Goal: Information Seeking & Learning: Learn about a topic

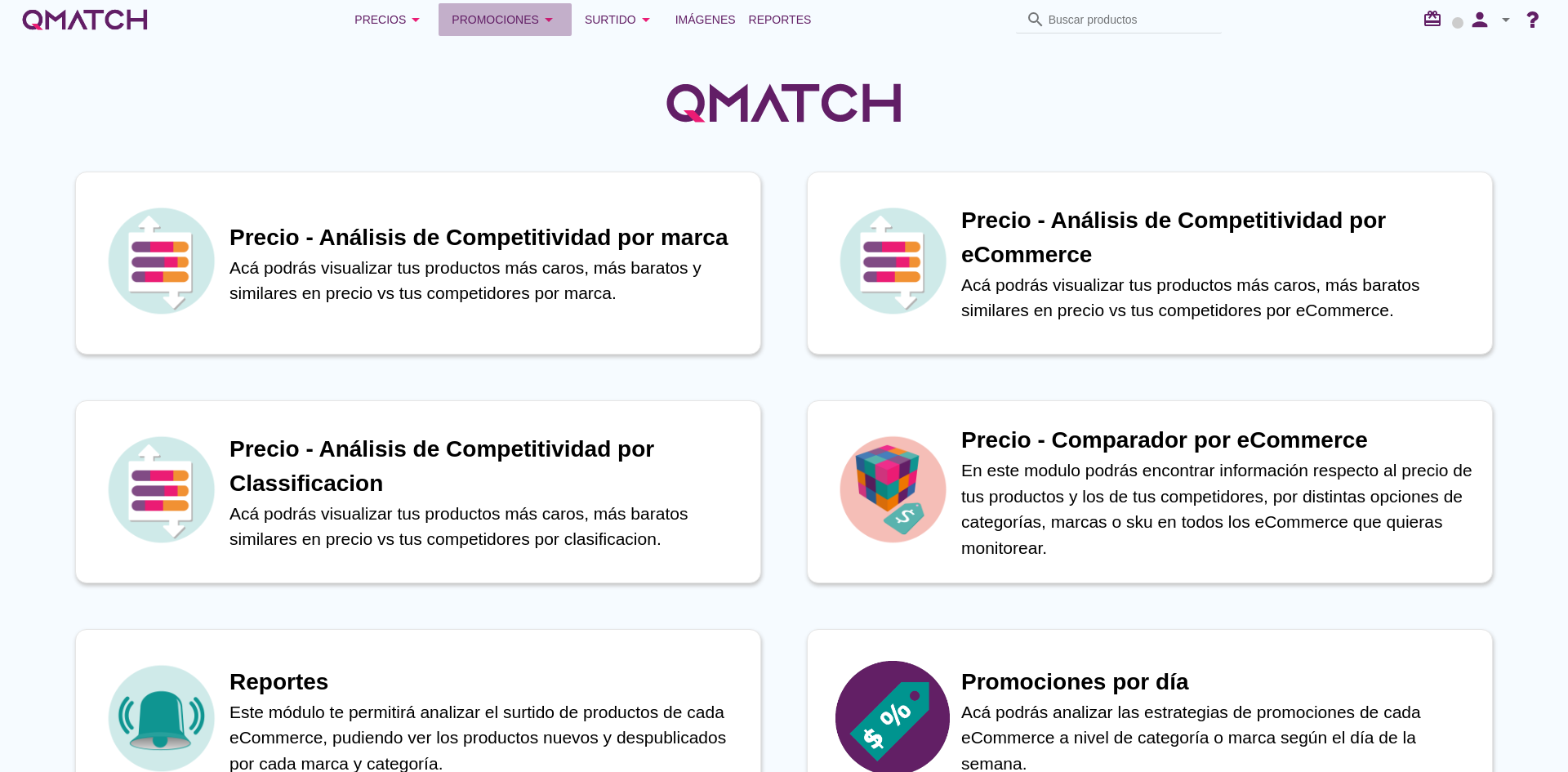
click at [489, 15] on div "Promociones arrow_drop_down" at bounding box center [505, 20] width 107 height 20
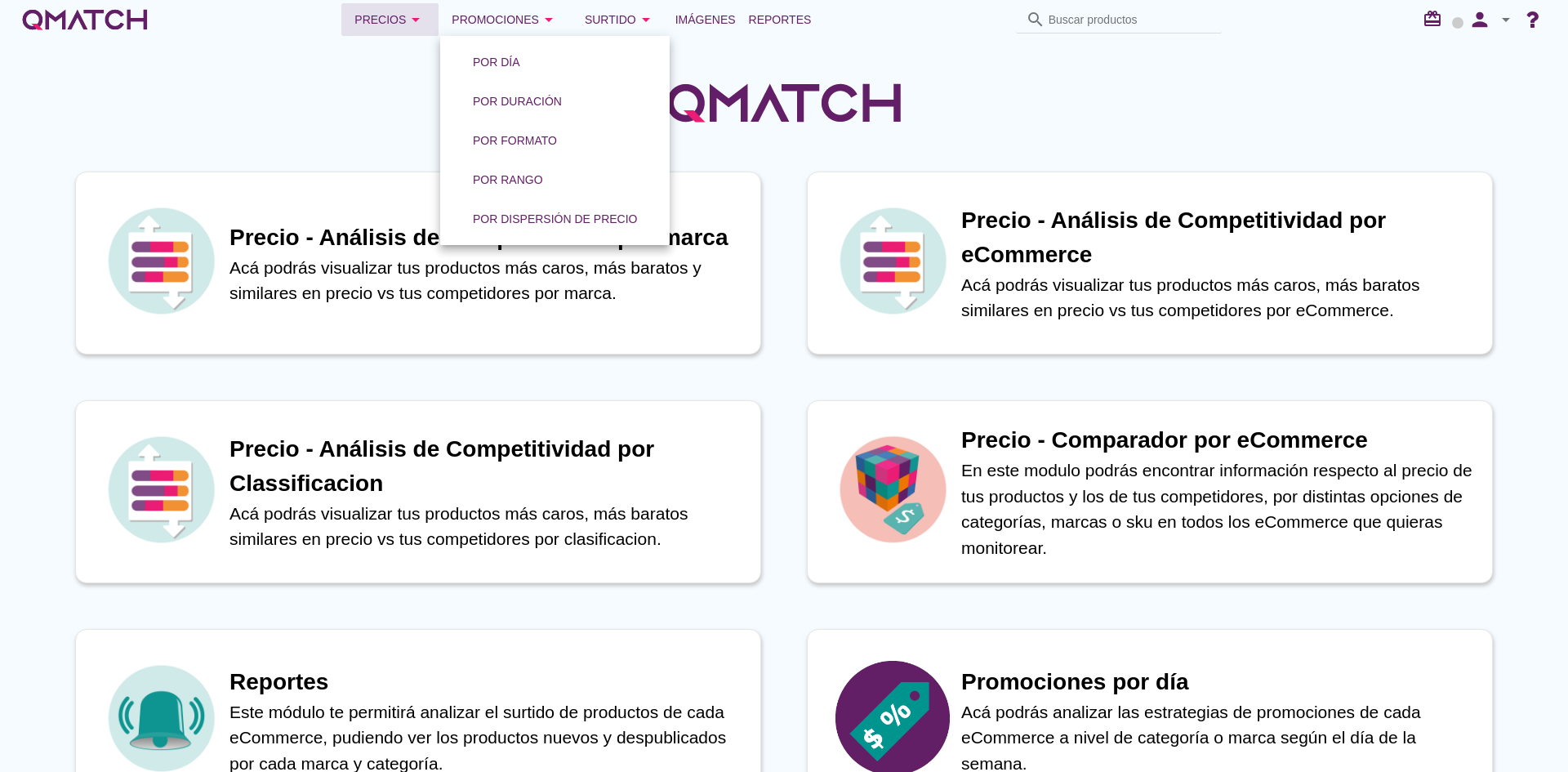
click at [393, 28] on div "Precios arrow_drop_down" at bounding box center [390, 20] width 71 height 20
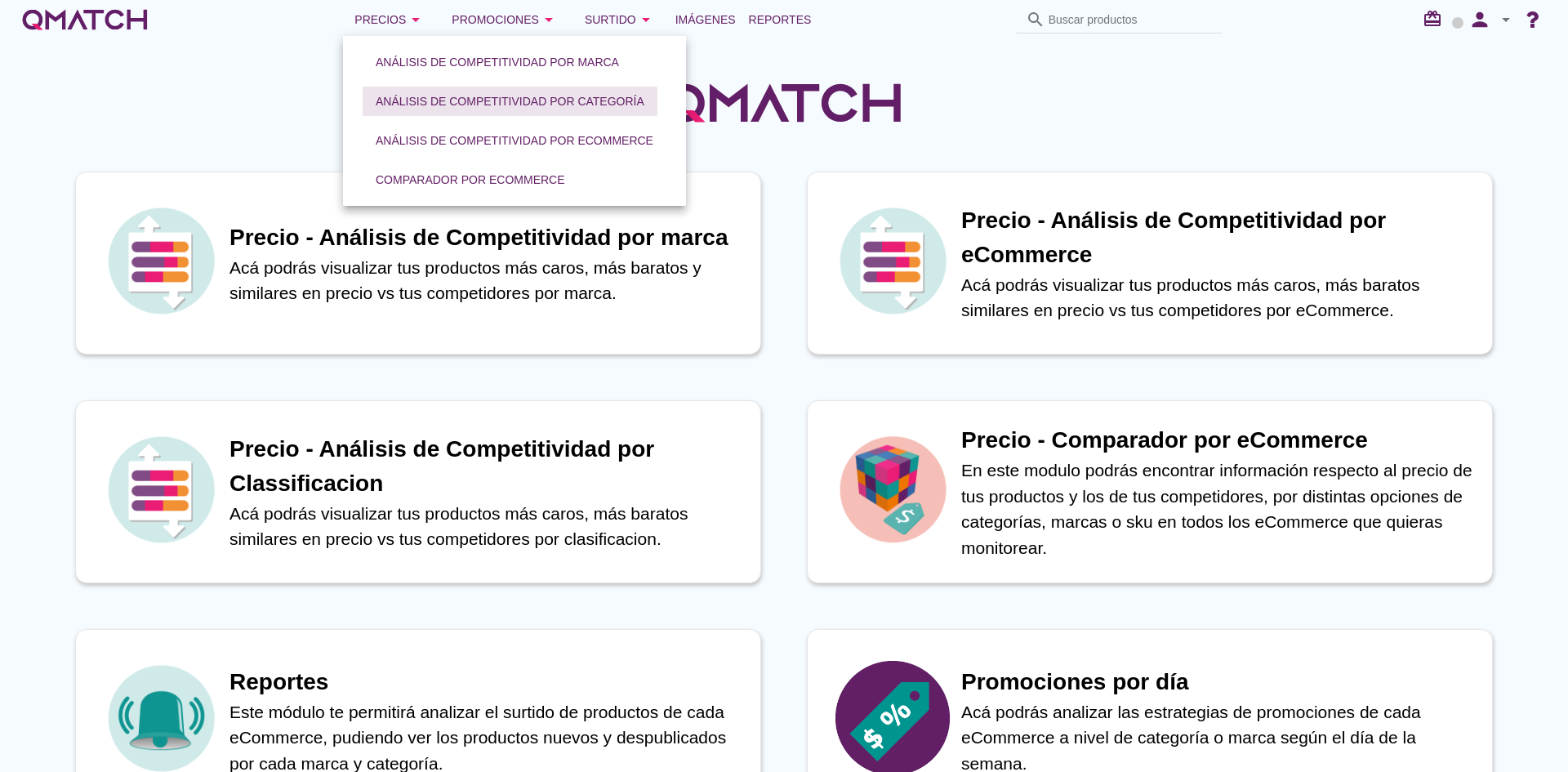
click at [416, 106] on div "Análisis de competitividad por categoría" at bounding box center [510, 102] width 269 height 17
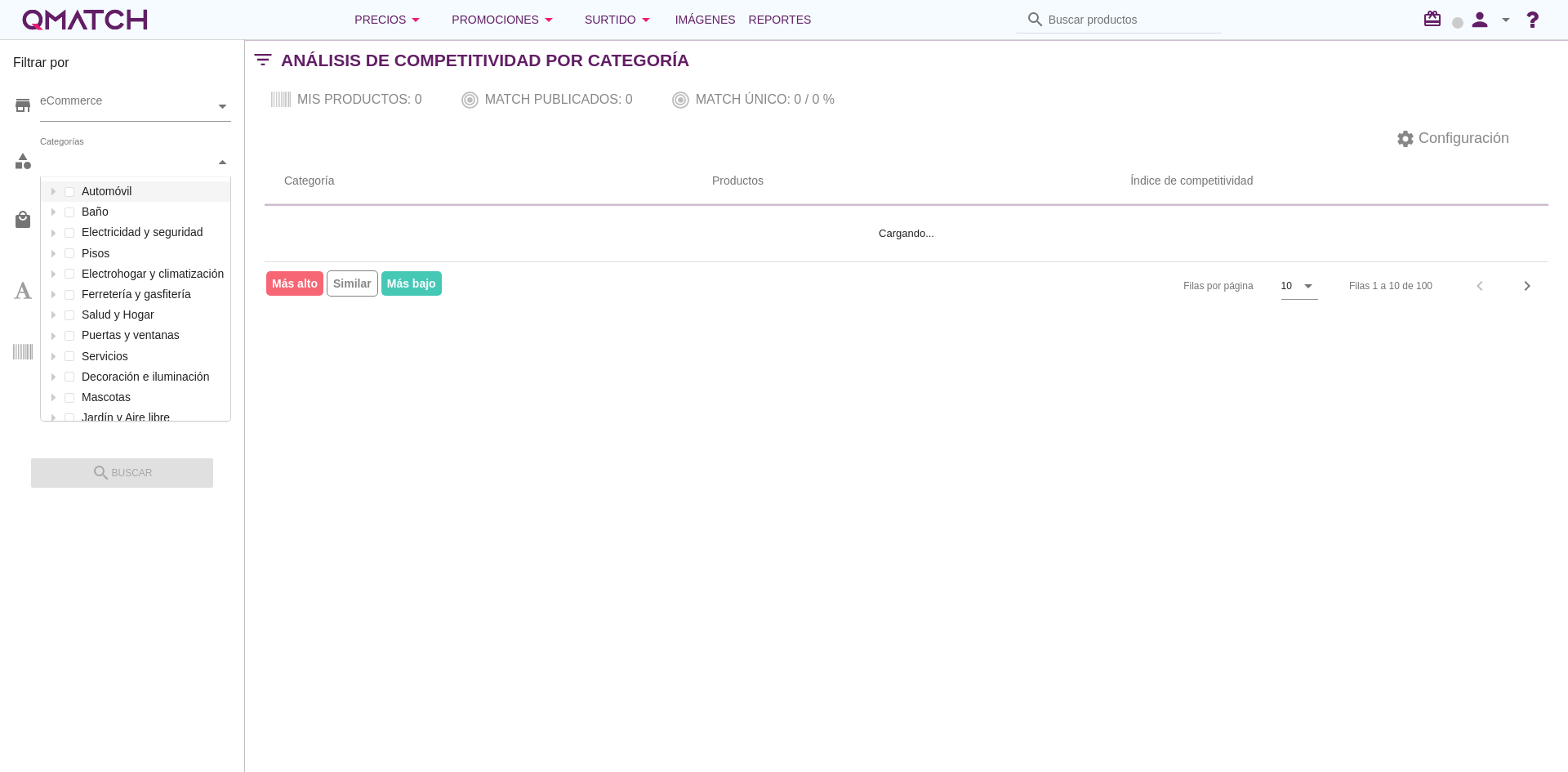
click at [155, 169] on div "Categorías" at bounding box center [128, 162] width 175 height 17
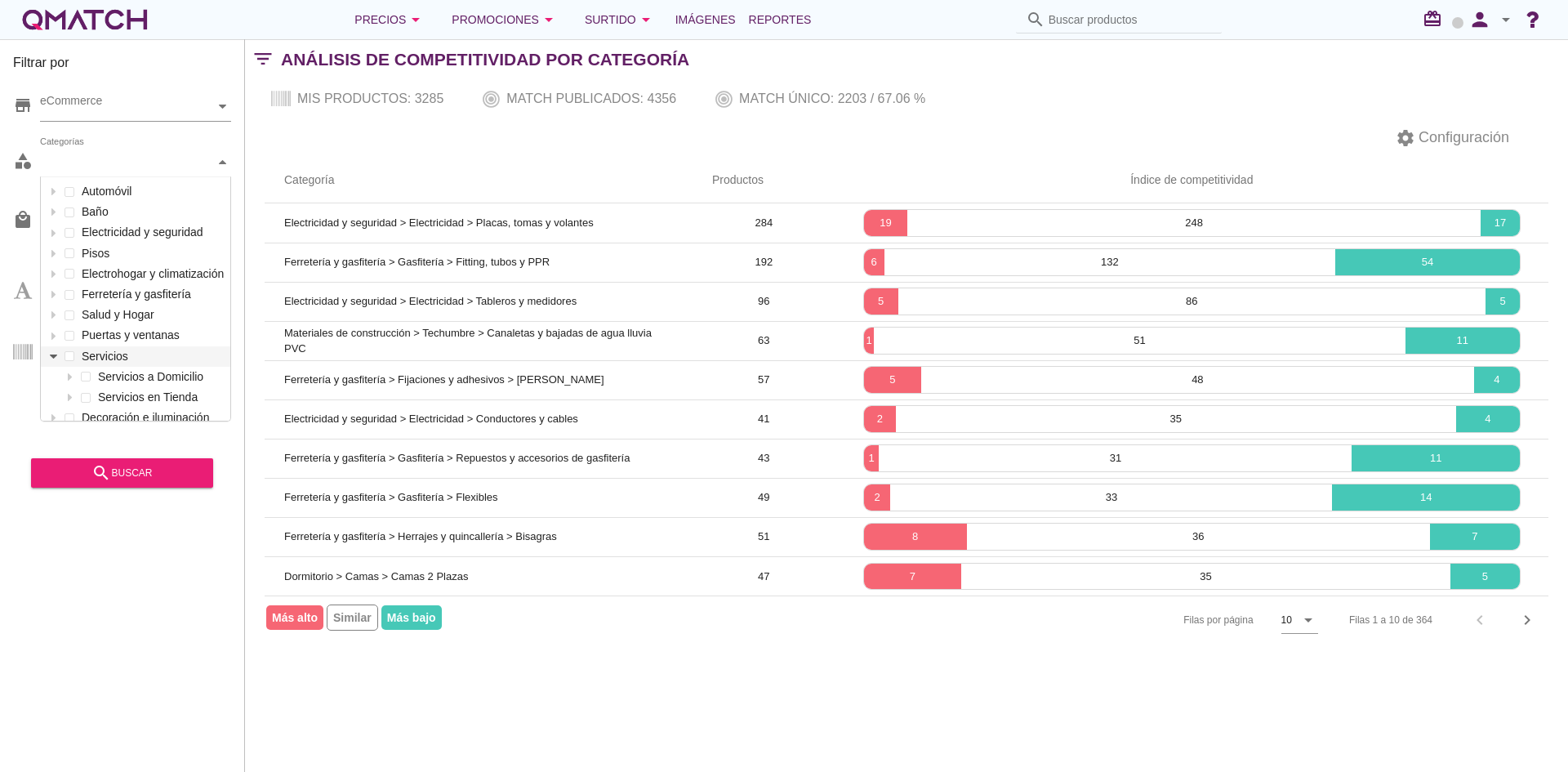
click at [54, 355] on icon at bounding box center [54, 357] width 7 height 7
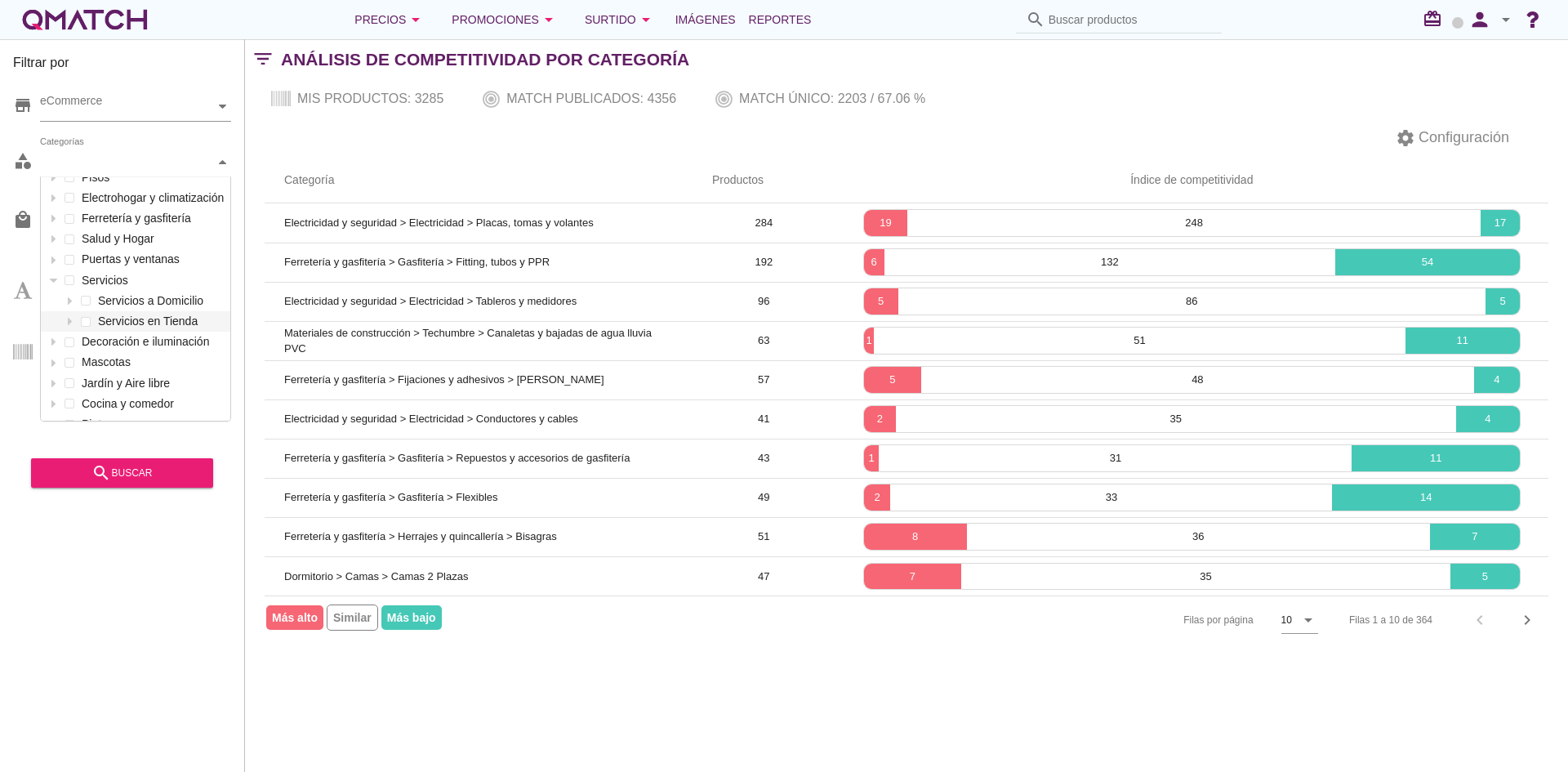
scroll to position [82, 0]
click at [70, 297] on icon at bounding box center [70, 295] width 7 height 7
click at [54, 272] on icon at bounding box center [54, 275] width 7 height 7
click at [544, 140] on div "settings Configuración" at bounding box center [906, 138] width 1323 height 39
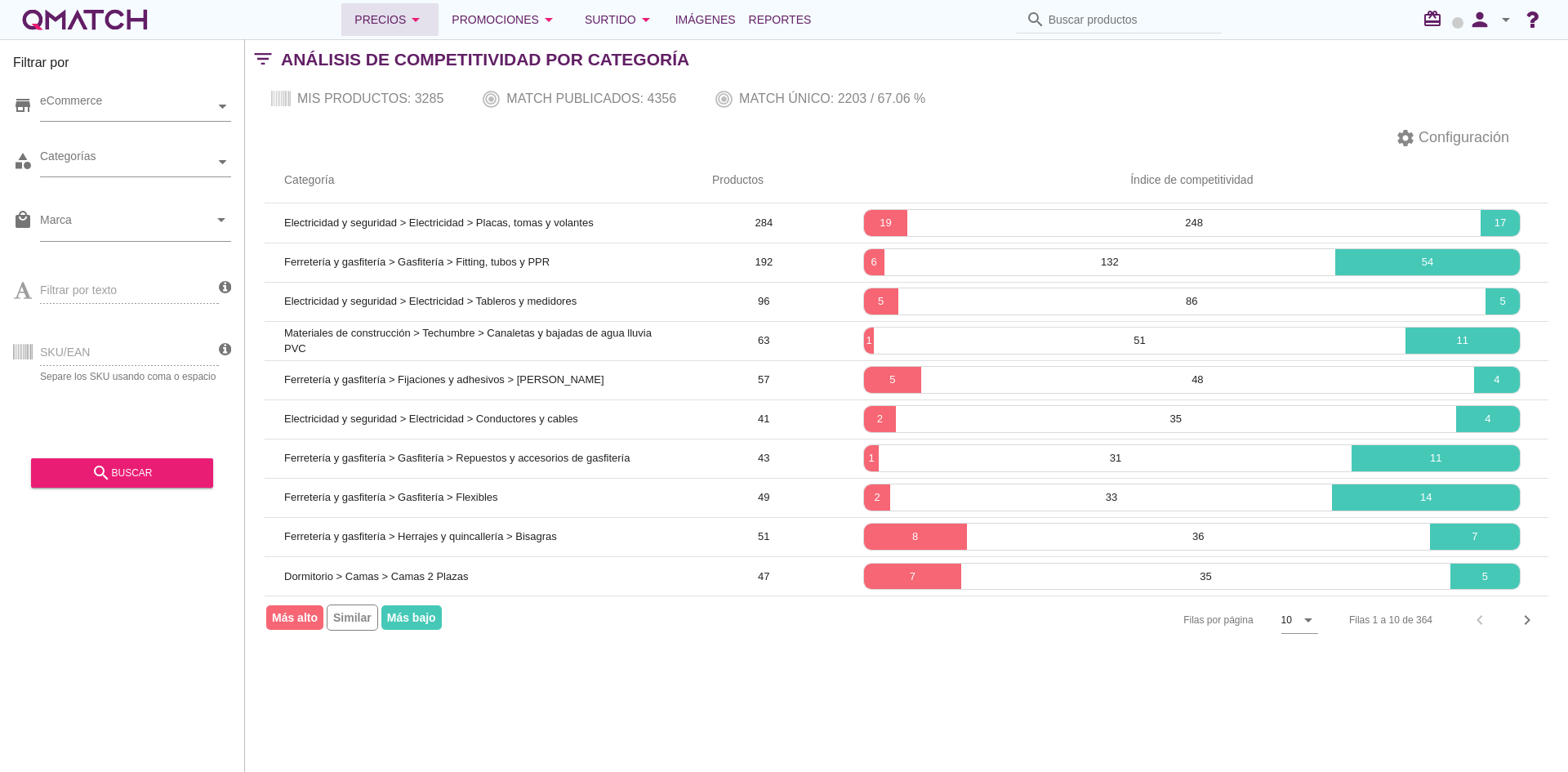
click at [387, 20] on div "Precios arrow_drop_down" at bounding box center [390, 20] width 71 height 20
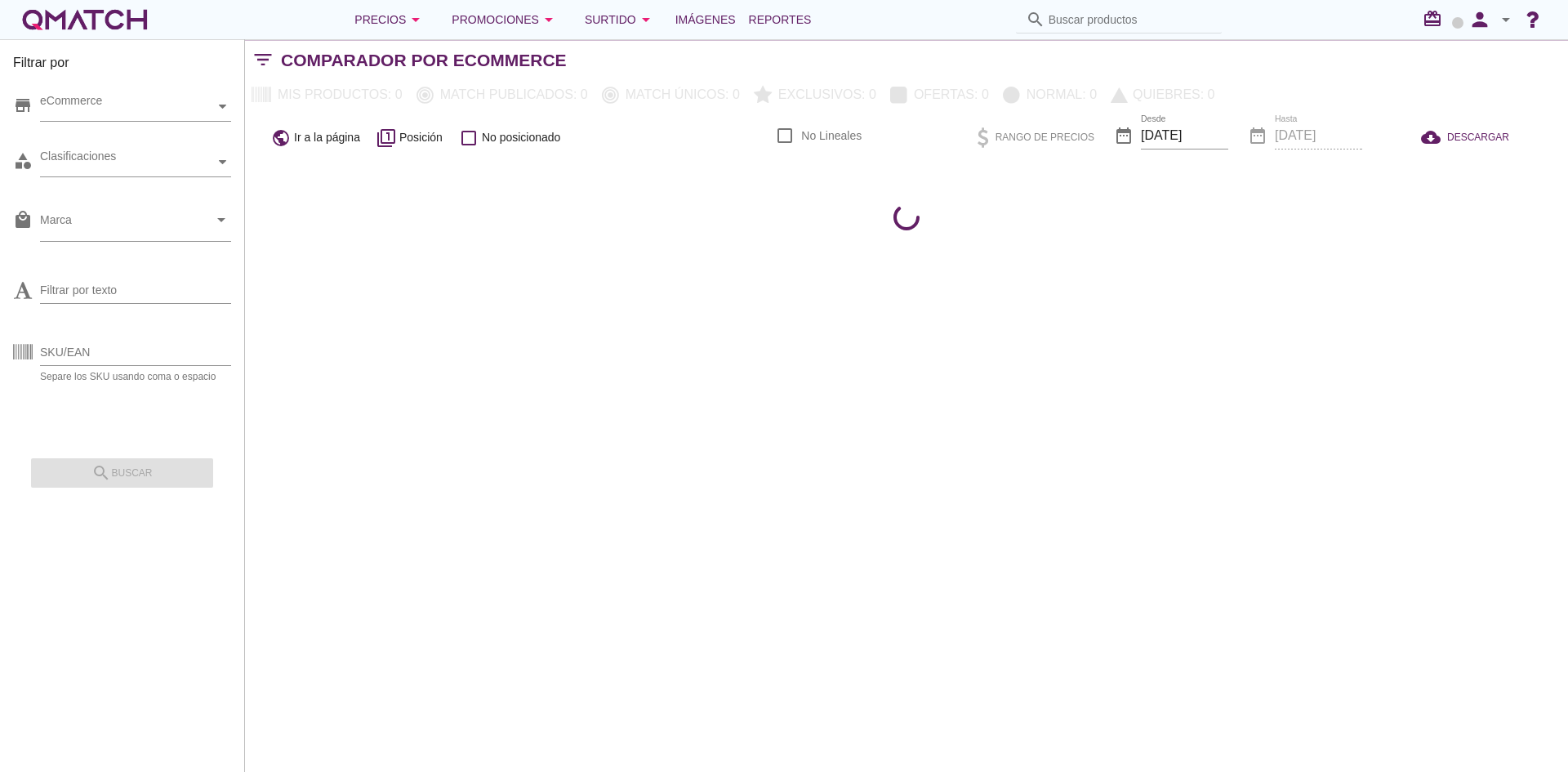
checkbox input "false"
click at [132, 165] on div "Clasificaciones" at bounding box center [128, 162] width 175 height 17
